Goal: Entertainment & Leisure: Consume media (video, audio)

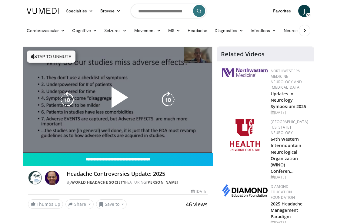
click at [47, 55] on button "Tap to unmute" at bounding box center [51, 57] width 48 height 12
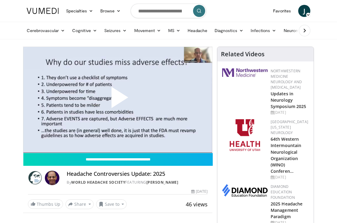
click at [118, 100] on span "Video Player" at bounding box center [118, 100] width 0 height 0
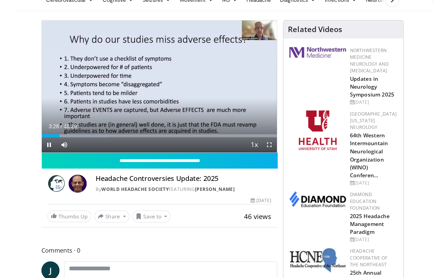
scroll to position [29, 0]
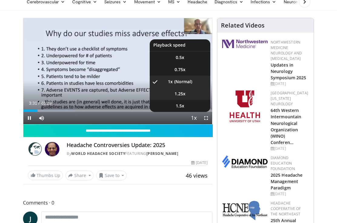
click at [182, 95] on span "1.25x" at bounding box center [180, 94] width 11 height 6
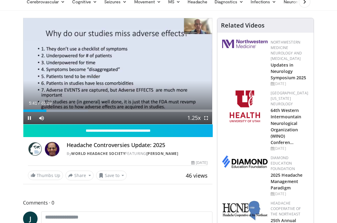
click at [206, 118] on span "Video Player" at bounding box center [206, 118] width 12 height 12
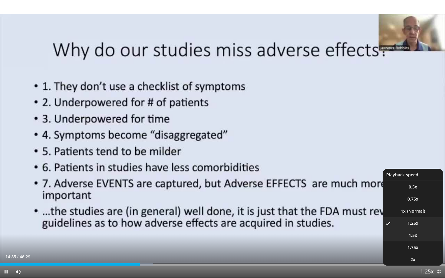
click at [337, 223] on span "1.5x" at bounding box center [413, 236] width 8 height 6
